Goal: Task Accomplishment & Management: Manage account settings

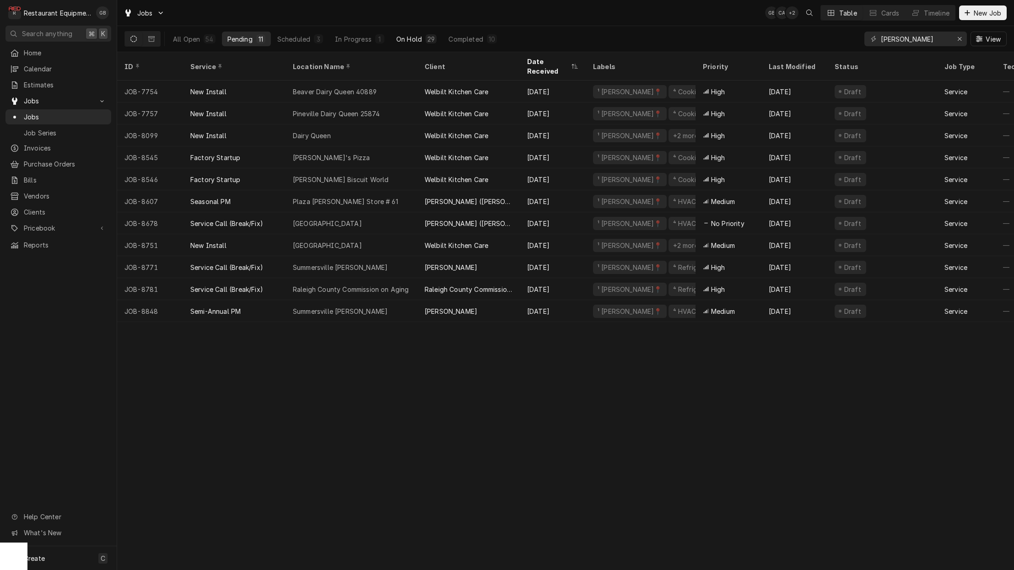
click at [414, 42] on div "On Hold" at bounding box center [409, 39] width 26 height 10
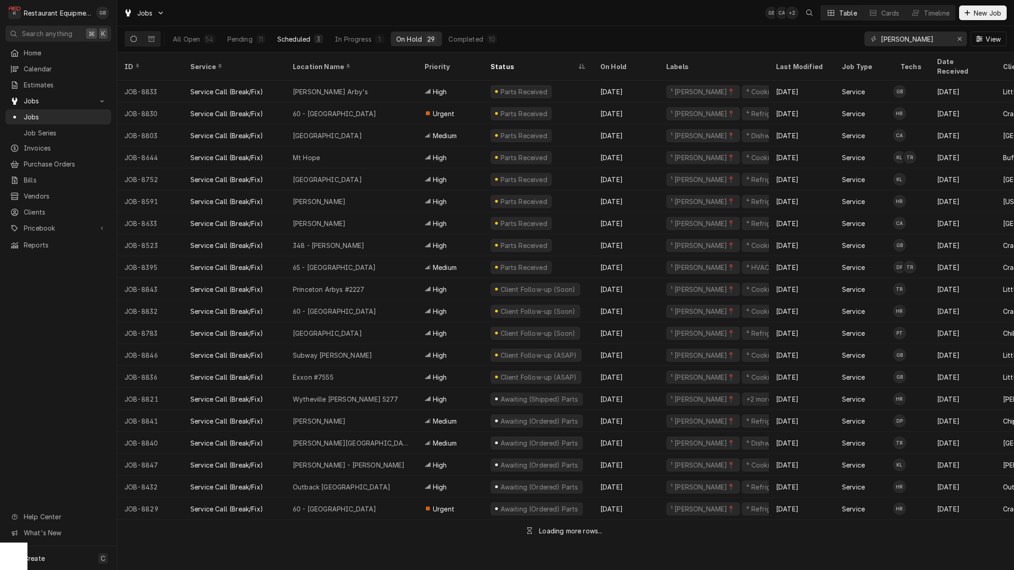
click at [310, 42] on div "Scheduled" at bounding box center [293, 39] width 33 height 10
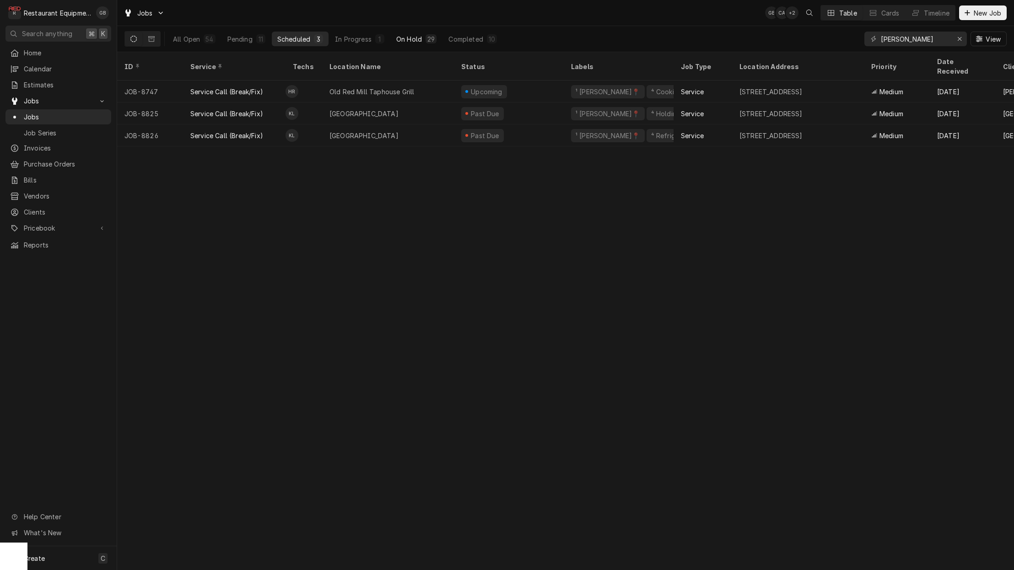
click at [427, 38] on div "29" at bounding box center [430, 39] width 7 height 10
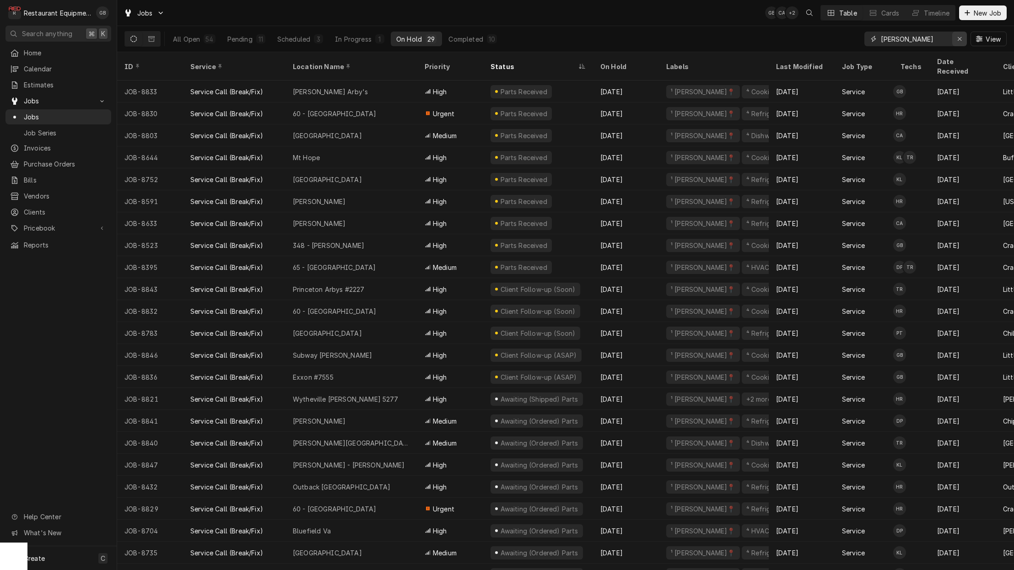
click at [962, 44] on button "Erase input" at bounding box center [959, 39] width 15 height 15
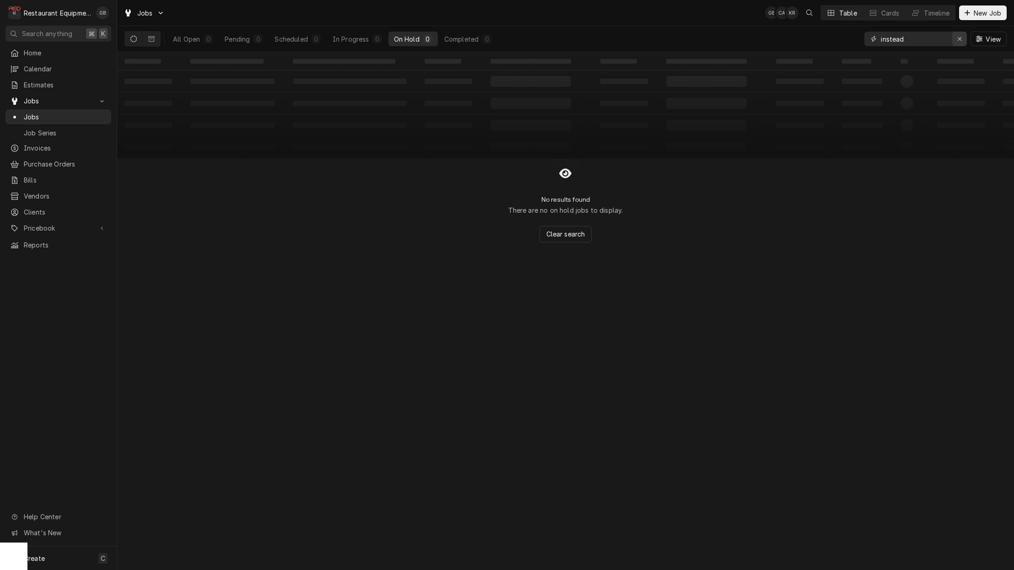
type input "instead"
click at [963, 36] on div "Erase input" at bounding box center [959, 38] width 9 height 9
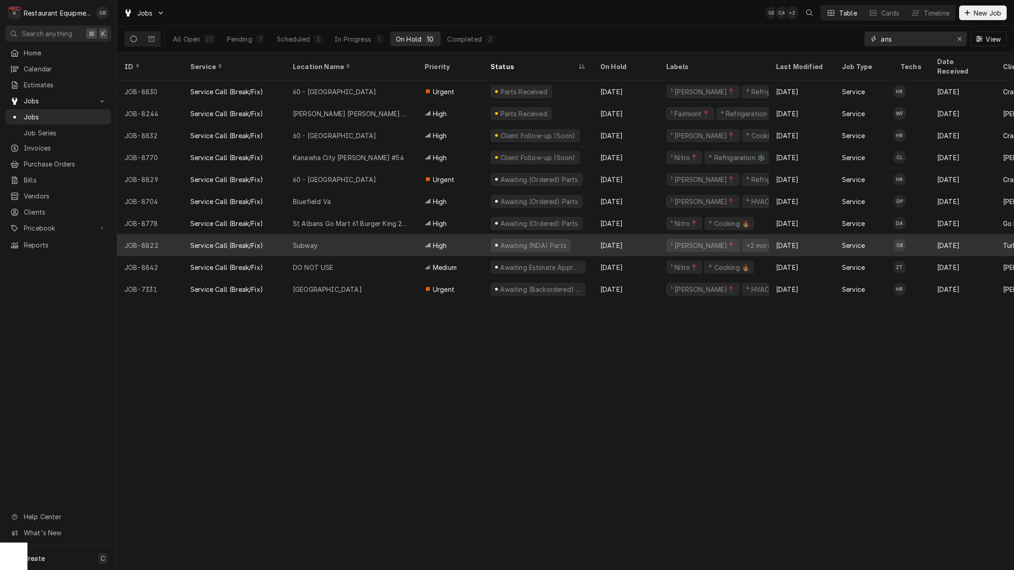
type input "ans"
click at [371, 234] on div "Subway" at bounding box center [351, 245] width 132 height 22
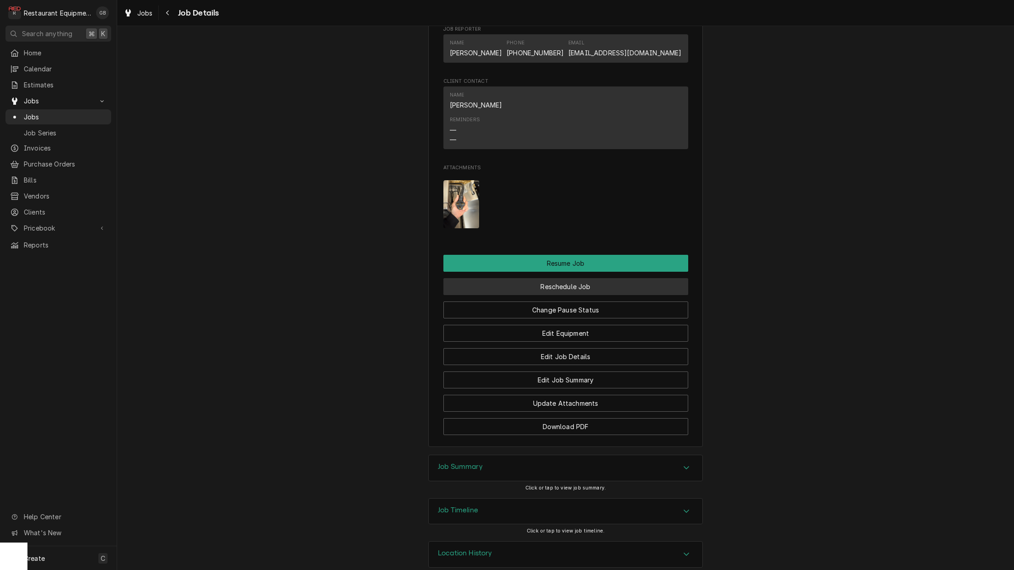
scroll to position [1091, 0]
click at [576, 302] on button "Change Pause Status" at bounding box center [565, 310] width 245 height 17
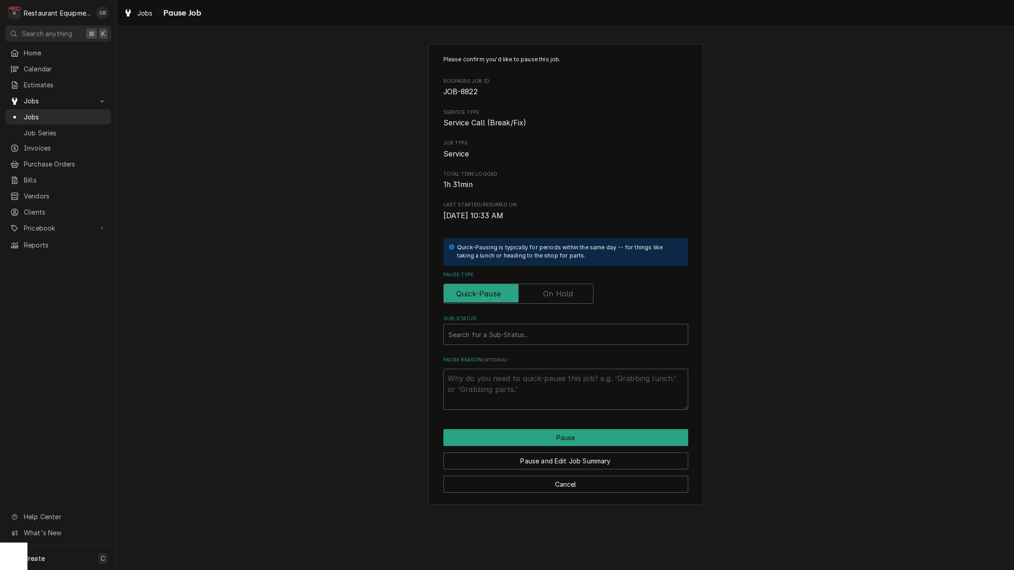
click at [574, 293] on input "Pause Type" at bounding box center [518, 294] width 142 height 20
checkbox input "true"
type textarea "x"
drag, startPoint x: 559, startPoint y: 343, endPoint x: 552, endPoint y: 340, distance: 7.2
click at [558, 342] on div "Please confirm you'd like to pause this job. Roopairs Job ID JOB-8822 Service T…" at bounding box center [565, 232] width 245 height 354
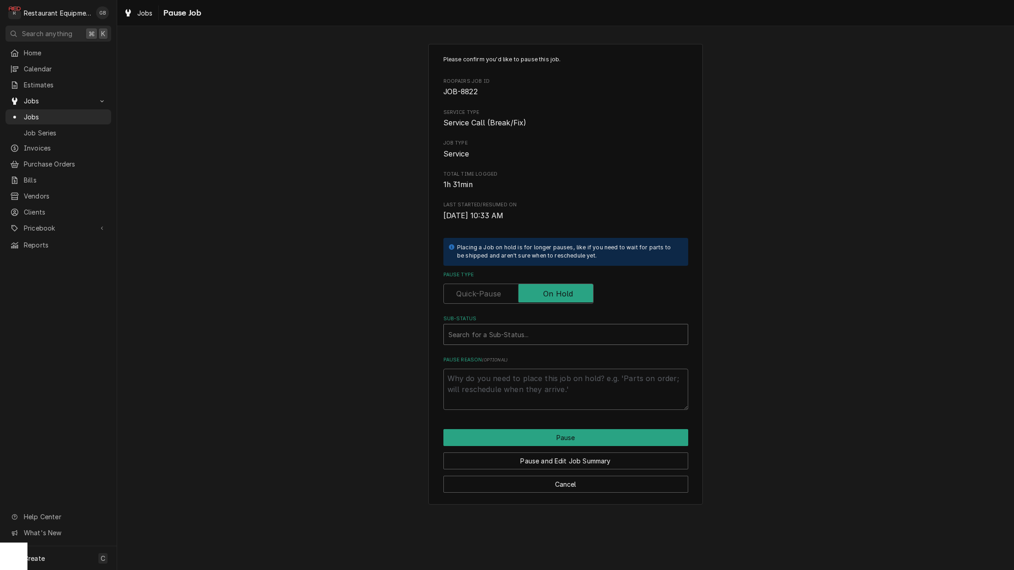
click at [518, 330] on div "Search for a Sub-Status..." at bounding box center [565, 335] width 235 height 10
type input "parts"
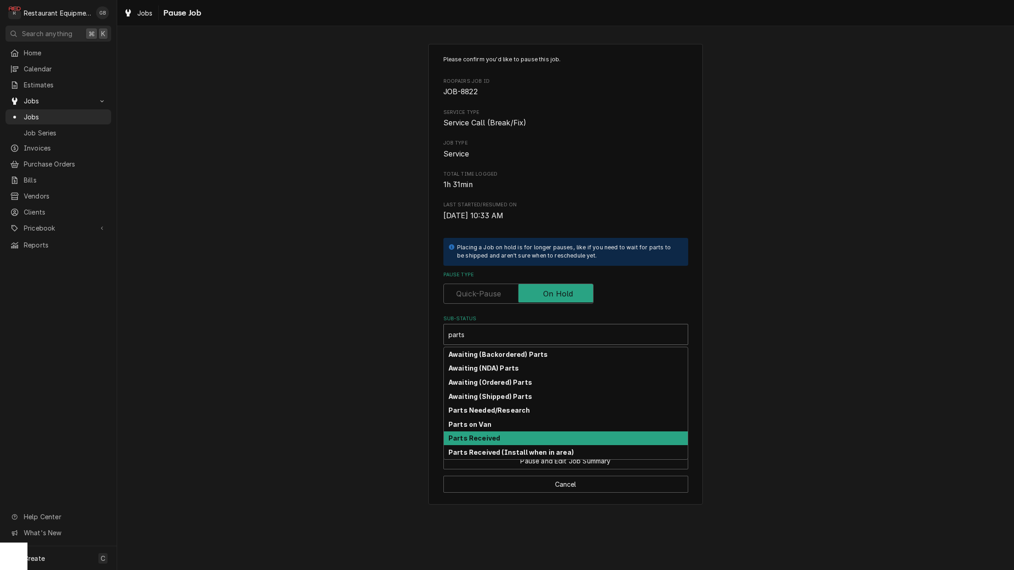
click at [543, 431] on div "Parts Received" at bounding box center [566, 438] width 244 height 14
type textarea "x"
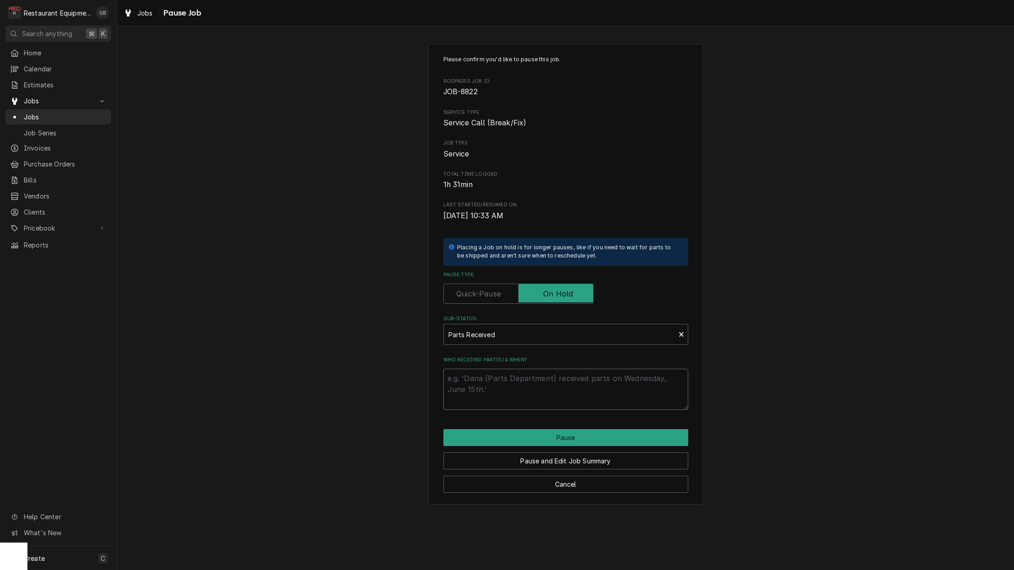
click at [515, 384] on textarea "Who received part(s) & when?" at bounding box center [565, 389] width 245 height 41
type textarea "x"
type textarea "p"
type textarea "x"
type textarea "pa"
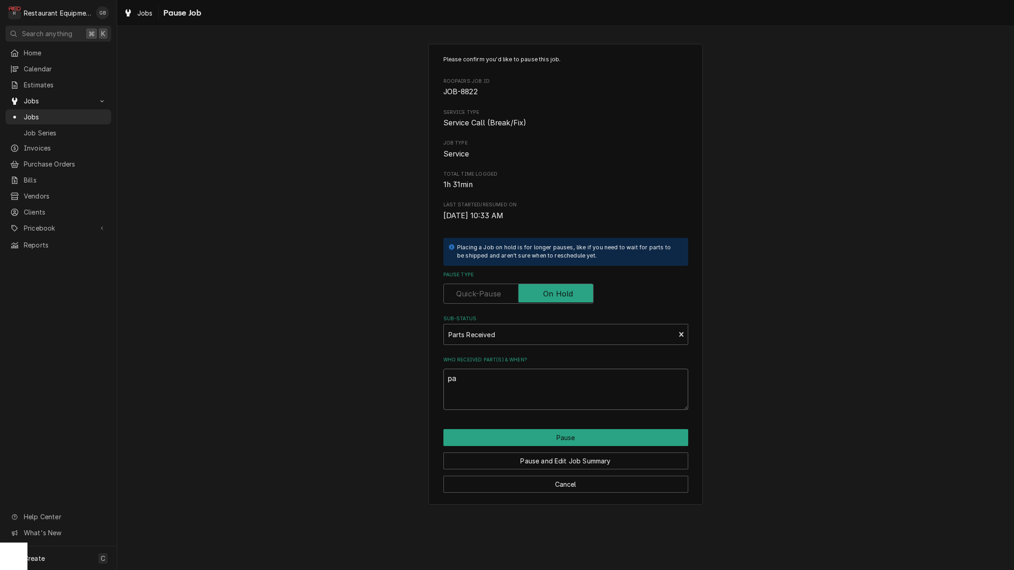
type textarea "x"
type textarea "par"
type textarea "x"
type textarea "part"
type textarea "x"
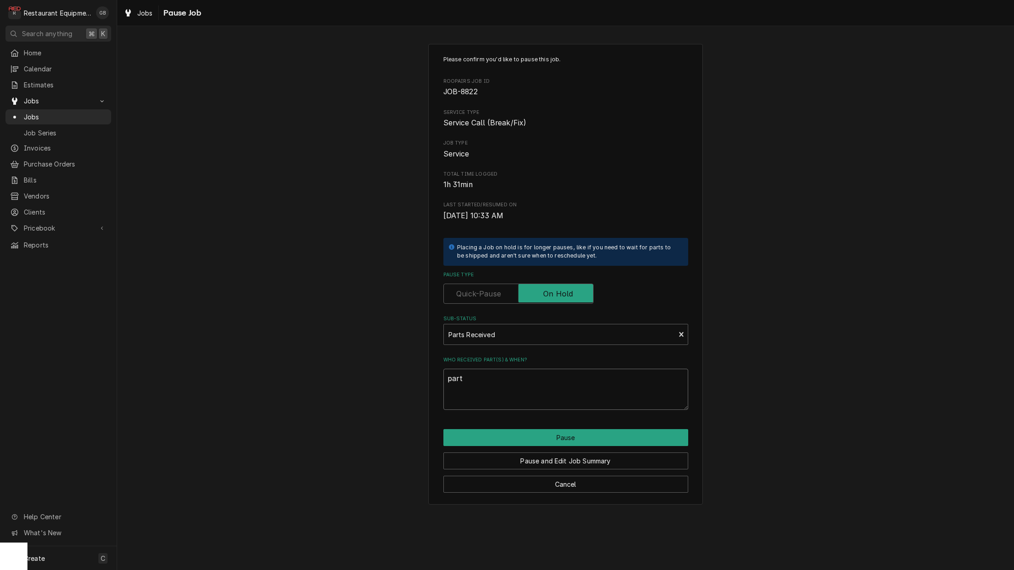
type textarea "parts"
type textarea "x"
type textarea "parts"
type textarea "x"
type textarea "parts a"
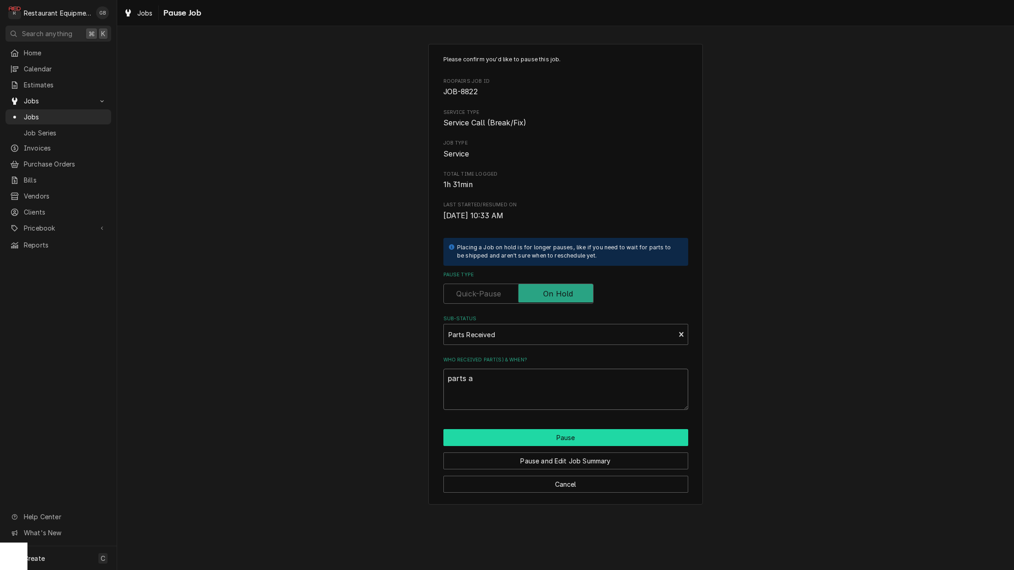
type textarea "x"
type textarea "parts ar"
type textarea "x"
type textarea "parts are"
type textarea "x"
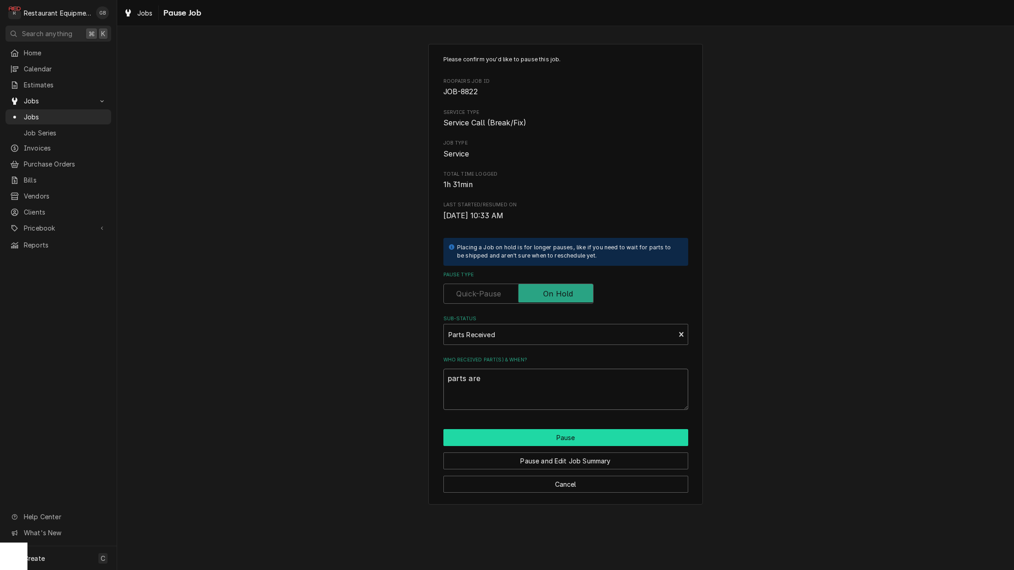
type textarea "parts are"
type textarea "x"
type textarea "parts are o"
type textarea "x"
type textarea "parts are on"
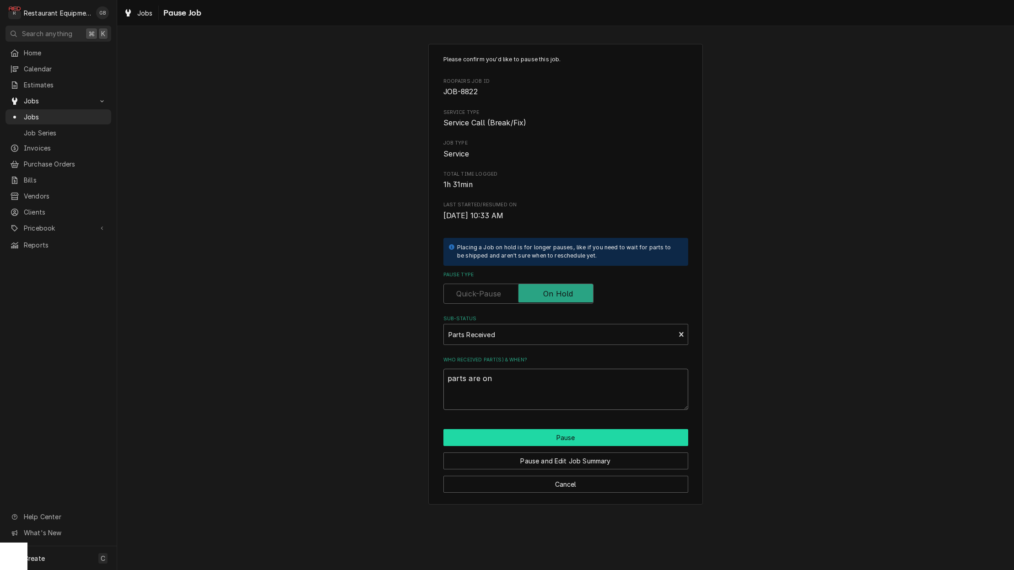
type textarea "x"
type textarea "parts are on"
type textarea "x"
type textarea "parts are on s"
type textarea "x"
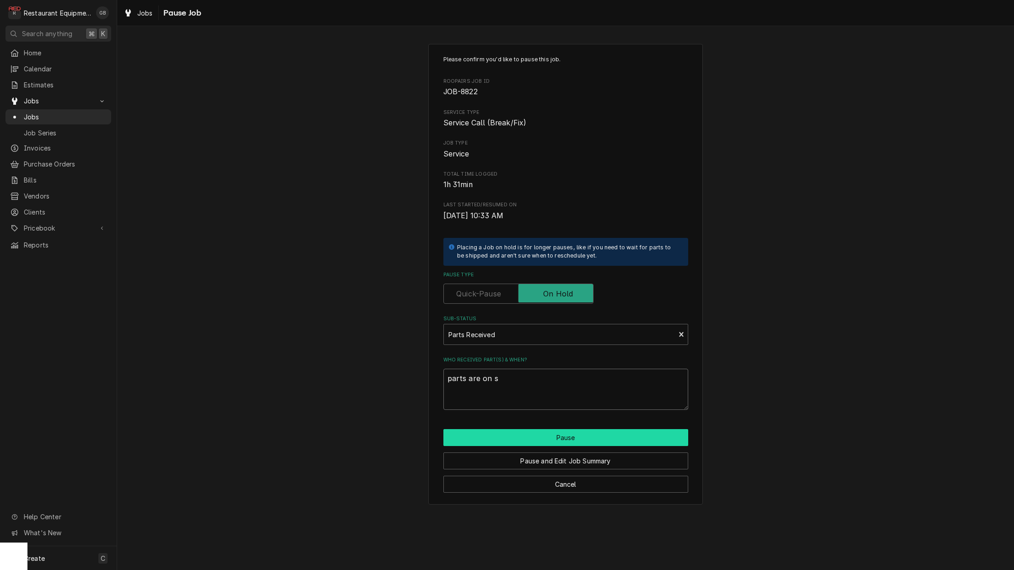
type textarea "parts are on si"
type textarea "x"
type textarea "parts are on sit"
type textarea "x"
type textarea "parts are on site"
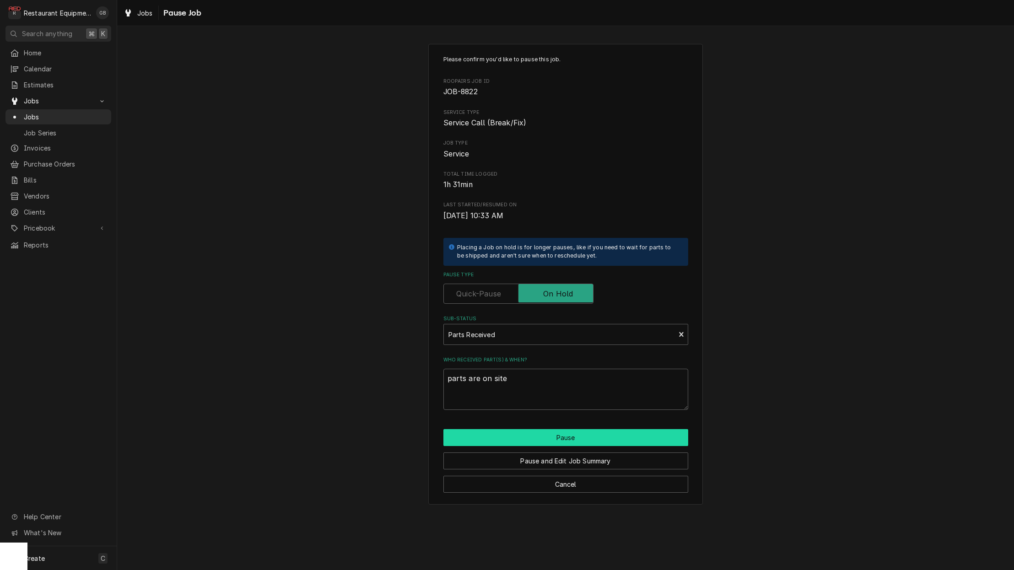
click at [600, 435] on button "Pause" at bounding box center [565, 437] width 245 height 17
type textarea "x"
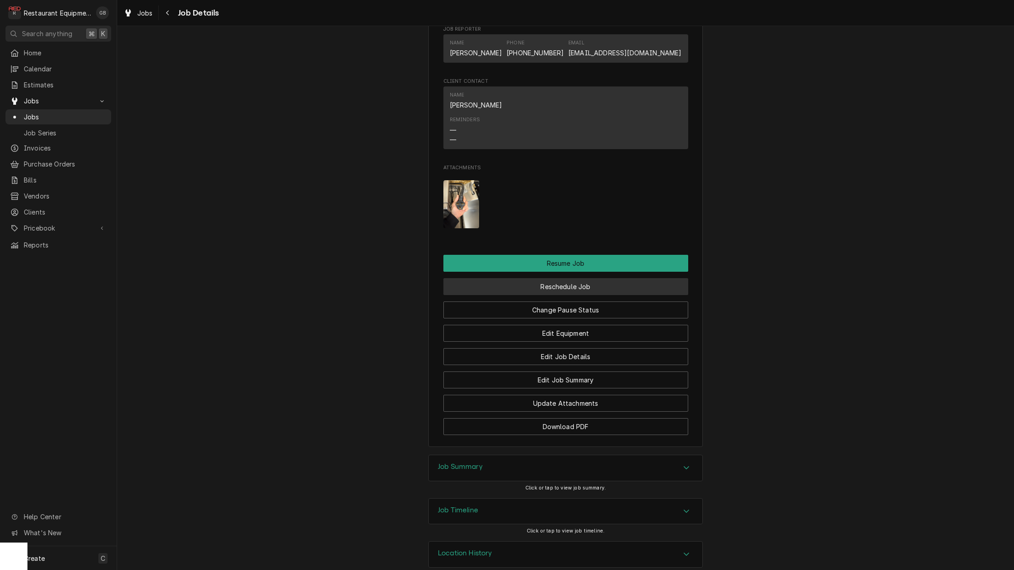
scroll to position [1091, 0]
click at [559, 279] on button "Reschedule Job" at bounding box center [565, 287] width 245 height 17
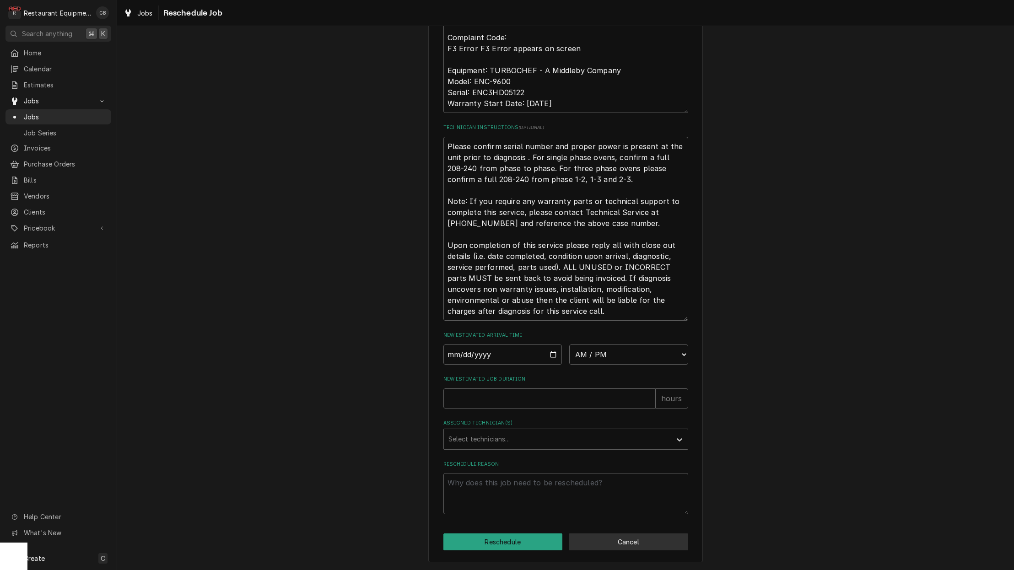
click at [592, 543] on button "Cancel" at bounding box center [628, 541] width 119 height 17
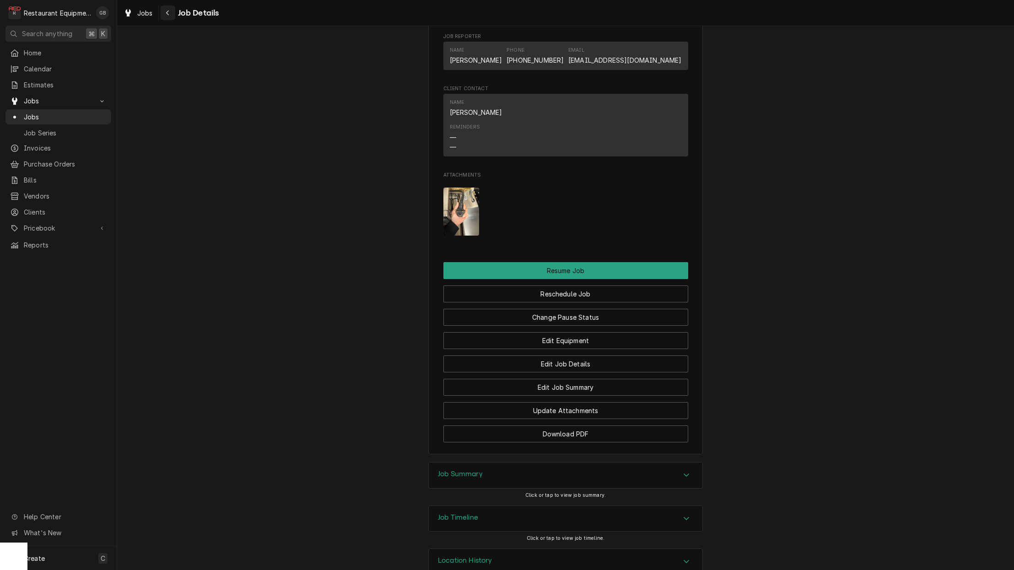
scroll to position [0, 0]
click at [167, 10] on icon "Navigate back" at bounding box center [168, 13] width 4 height 6
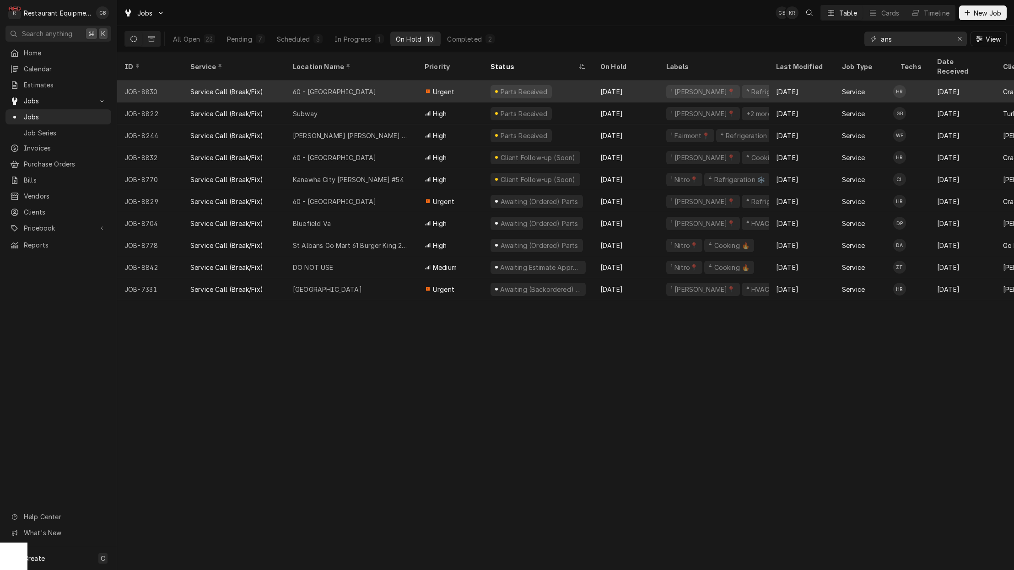
click at [345, 87] on div "60 - [GEOGRAPHIC_DATA]" at bounding box center [335, 92] width 84 height 10
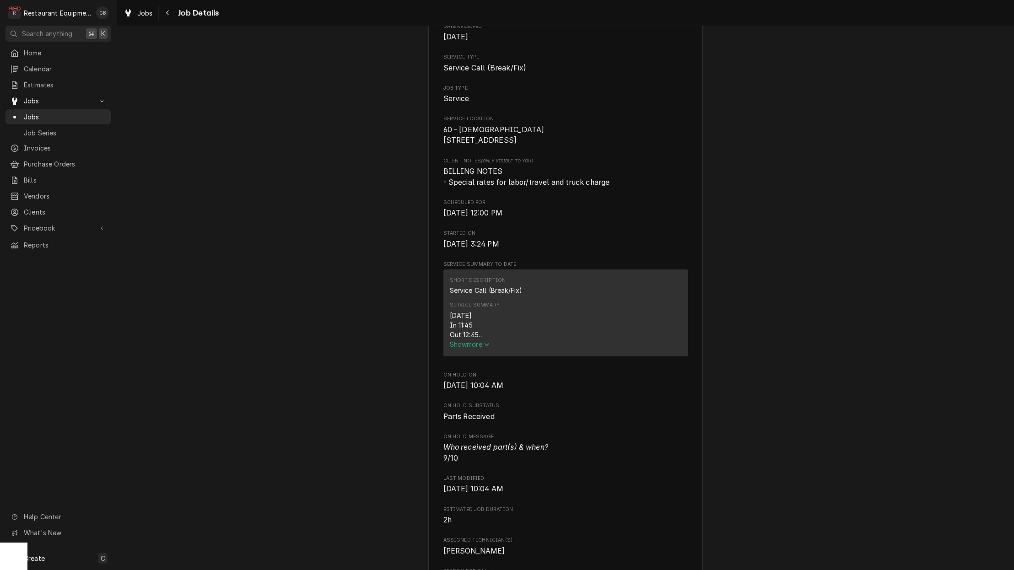
scroll to position [134, 0]
click at [468, 342] on span "Show more" at bounding box center [470, 342] width 40 height 8
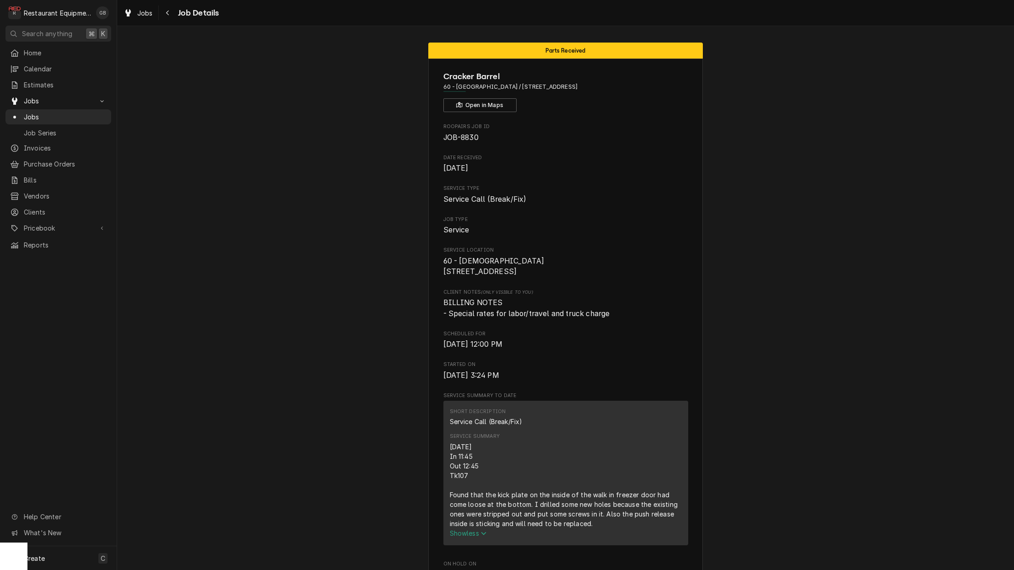
scroll to position [0, 0]
click at [174, 17] on button "Navigate back" at bounding box center [168, 12] width 15 height 15
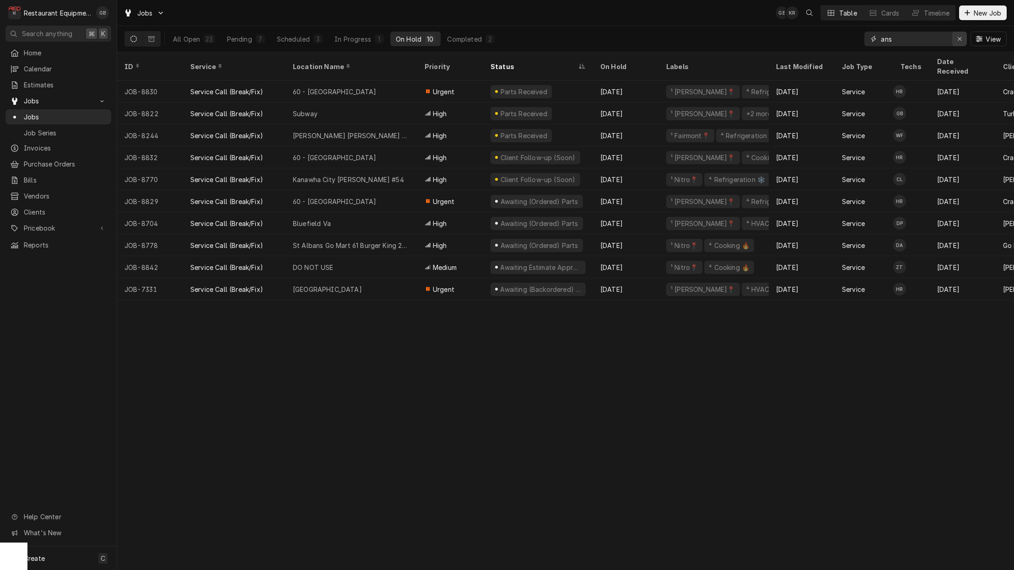
click at [952, 37] on button "Erase input" at bounding box center [959, 39] width 15 height 15
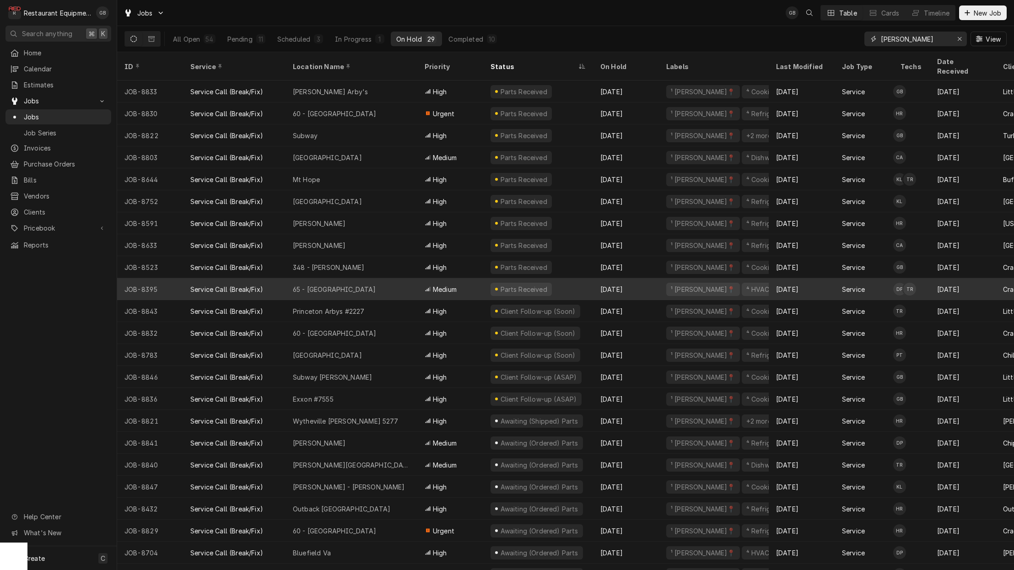
type input "beckley"
click at [323, 285] on div "65 - Princeton" at bounding box center [334, 290] width 83 height 10
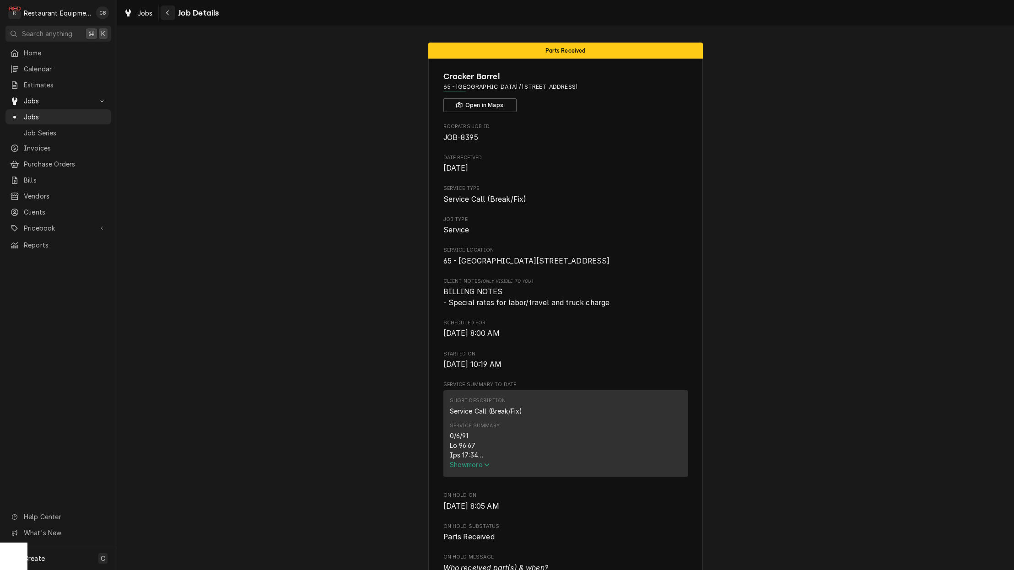
click at [169, 12] on icon "Navigate back" at bounding box center [168, 13] width 4 height 6
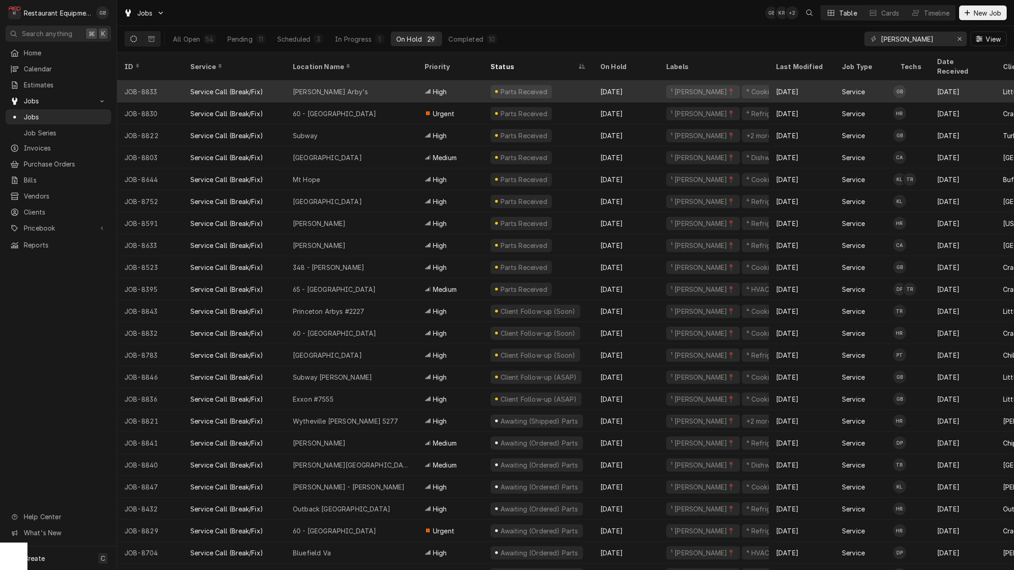
click at [343, 87] on div "Sam Black Arby's" at bounding box center [330, 92] width 75 height 10
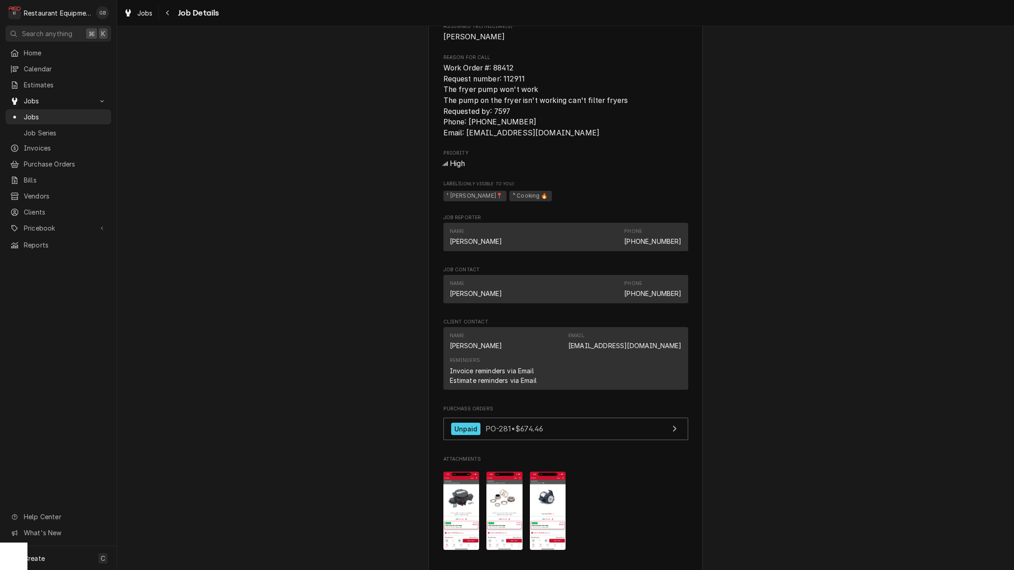
scroll to position [677, 0]
click at [171, 11] on div "Navigate back" at bounding box center [167, 12] width 9 height 9
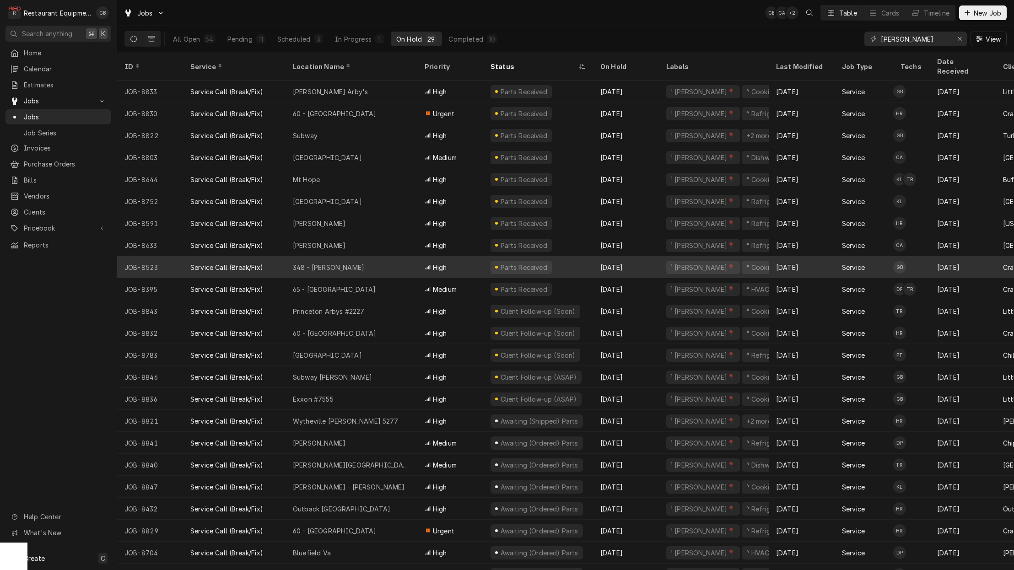
click at [334, 263] on div "348 - [PERSON_NAME]" at bounding box center [328, 268] width 71 height 10
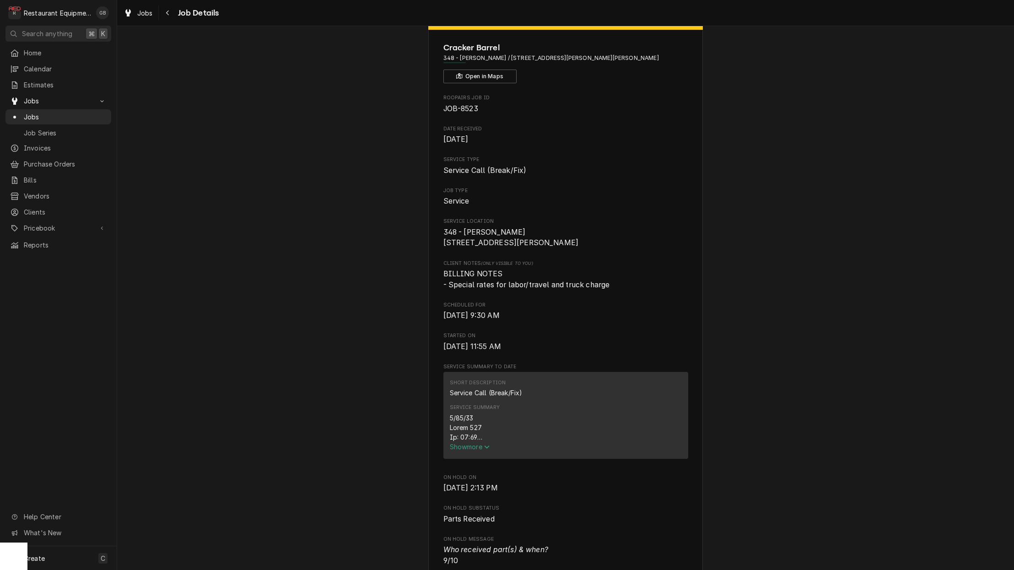
click at [479, 458] on div "Short Description Service Call (Break/Fix) Service Summary Show more" at bounding box center [565, 415] width 245 height 86
click at [479, 451] on span "Show more" at bounding box center [470, 447] width 40 height 8
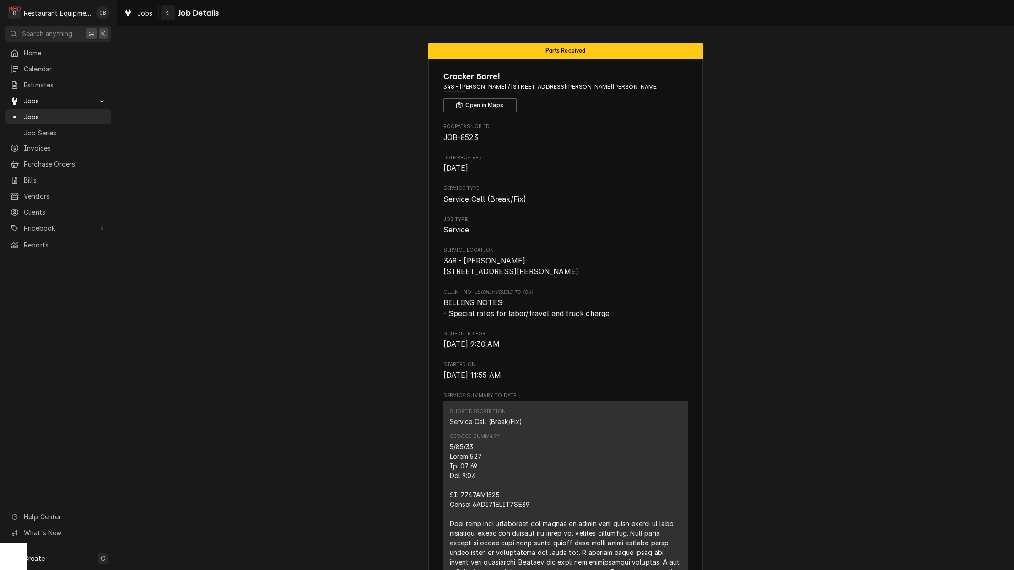
click at [169, 13] on icon "Navigate back" at bounding box center [168, 13] width 4 height 6
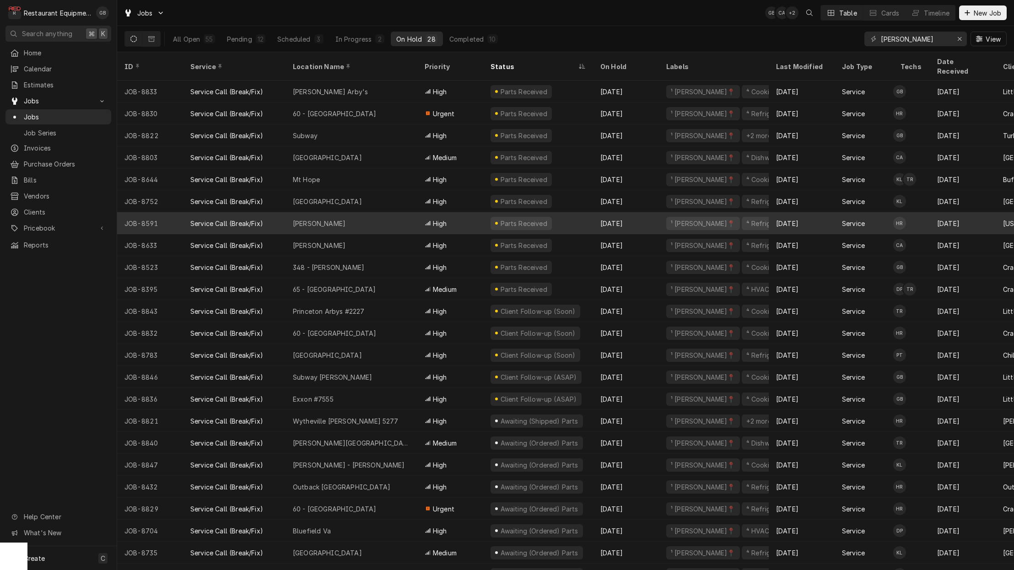
click at [355, 212] on div "[PERSON_NAME]" at bounding box center [351, 223] width 132 height 22
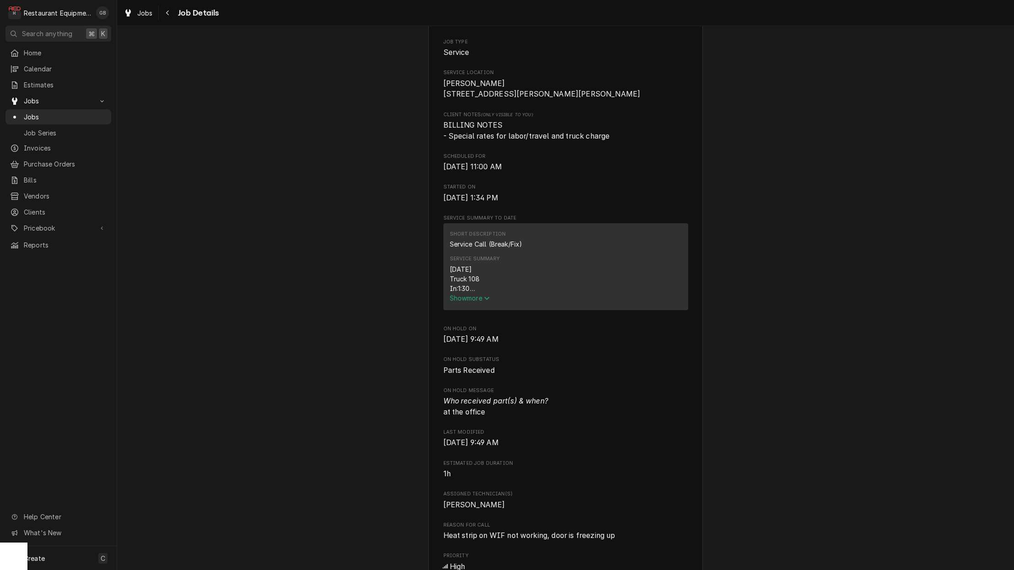
scroll to position [182, 0]
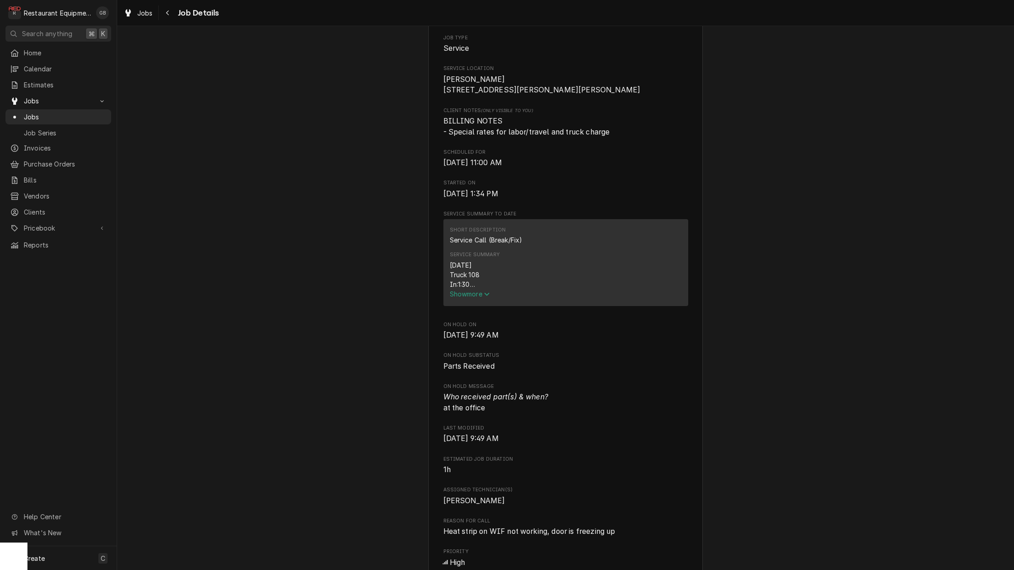
click at [480, 298] on span "Show more" at bounding box center [470, 294] width 40 height 8
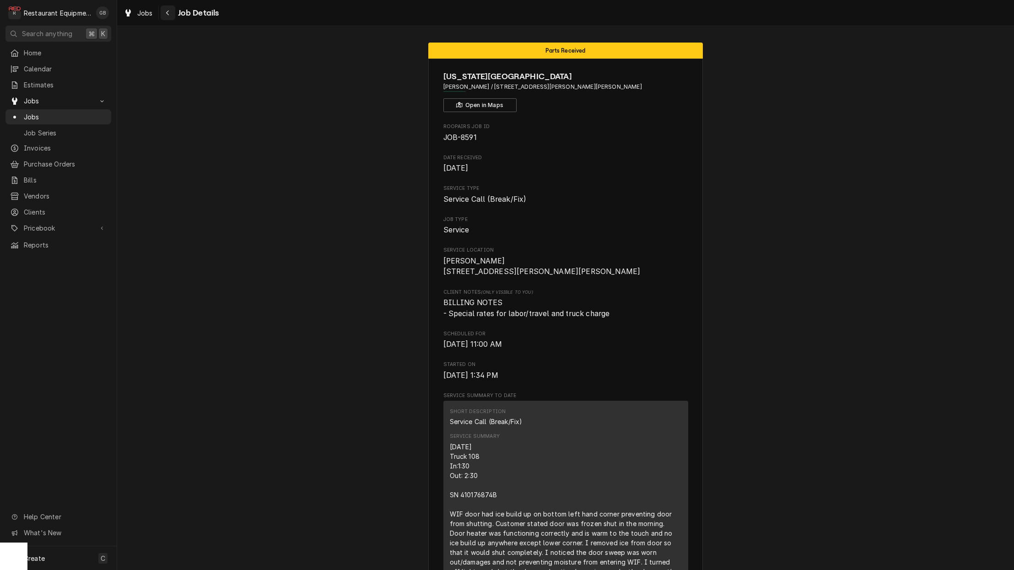
scroll to position [0, 0]
click at [164, 9] on div "Navigate back" at bounding box center [167, 12] width 9 height 9
